Goal: Task Accomplishment & Management: Manage account settings

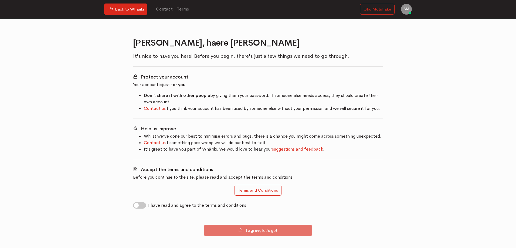
click at [148, 203] on label "I have read and agree to the terms and conditions" at bounding box center [197, 205] width 98 height 6
click at [137, 203] on input "I have read and agree to the terms and conditions" at bounding box center [135, 204] width 4 height 5
checkbox input "true"
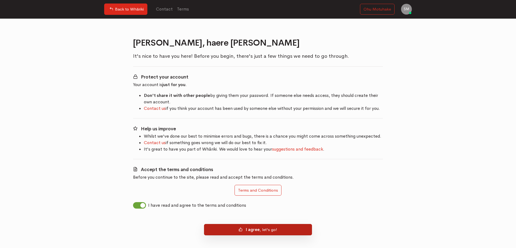
click at [259, 231] on b "I agree" at bounding box center [253, 229] width 14 height 5
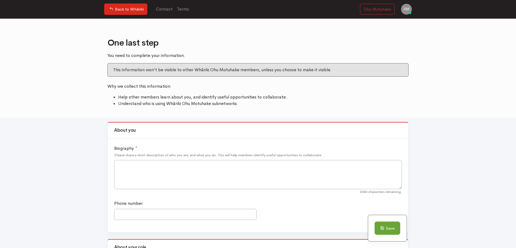
click at [209, 40] on h2 "One last step" at bounding box center [257, 42] width 301 height 9
click at [209, 73] on div "This information won't be visible to other Whāriki Ohu Motuhake members, unless…" at bounding box center [257, 69] width 301 height 13
click at [363, 81] on div "One last step You need to complete your information. This information won't be …" at bounding box center [257, 72] width 301 height 69
click at [373, 9] on link "Ohu Motuhake" at bounding box center [377, 9] width 35 height 11
click at [182, 9] on link "Terms" at bounding box center [183, 9] width 16 height 12
